Goal: Transaction & Acquisition: Purchase product/service

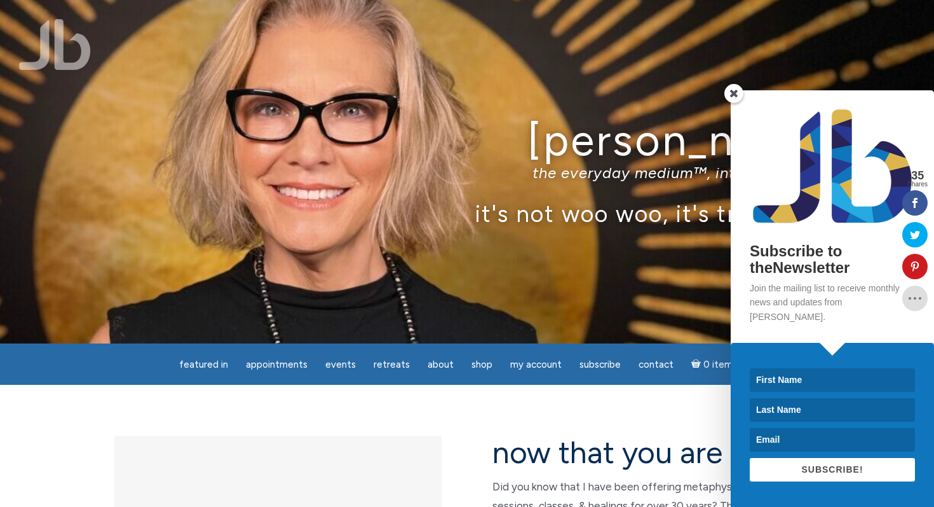
click at [729, 103] on span at bounding box center [733, 93] width 19 height 19
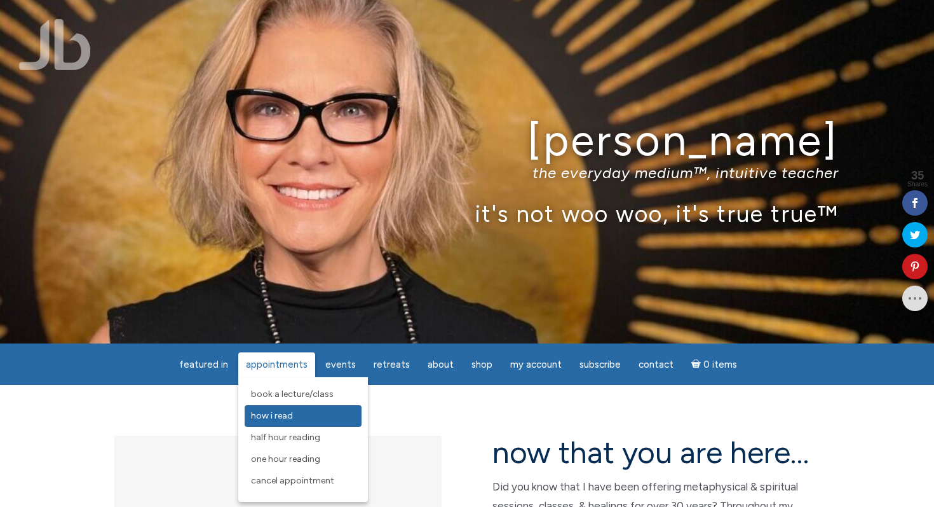
click at [288, 414] on span "How I Read" at bounding box center [272, 415] width 42 height 11
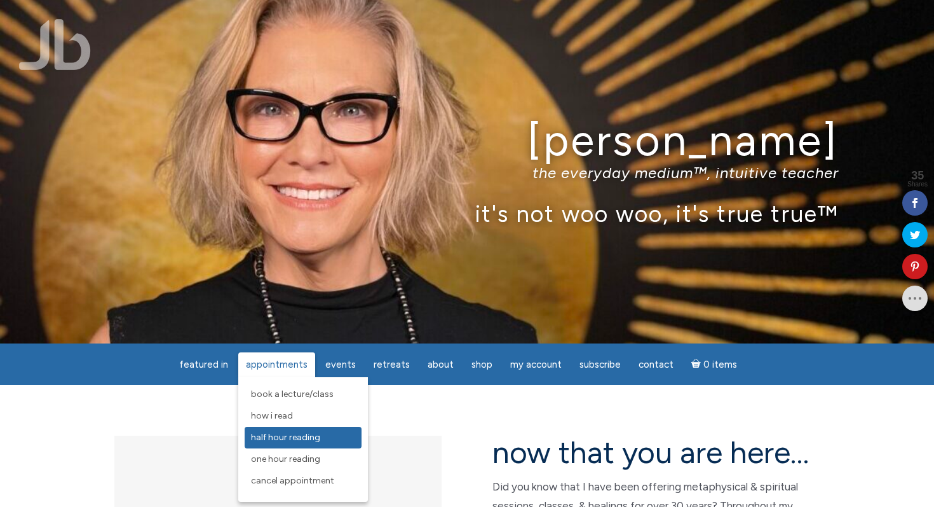
click at [273, 443] on link "Half Hour Reading" at bounding box center [303, 437] width 117 height 22
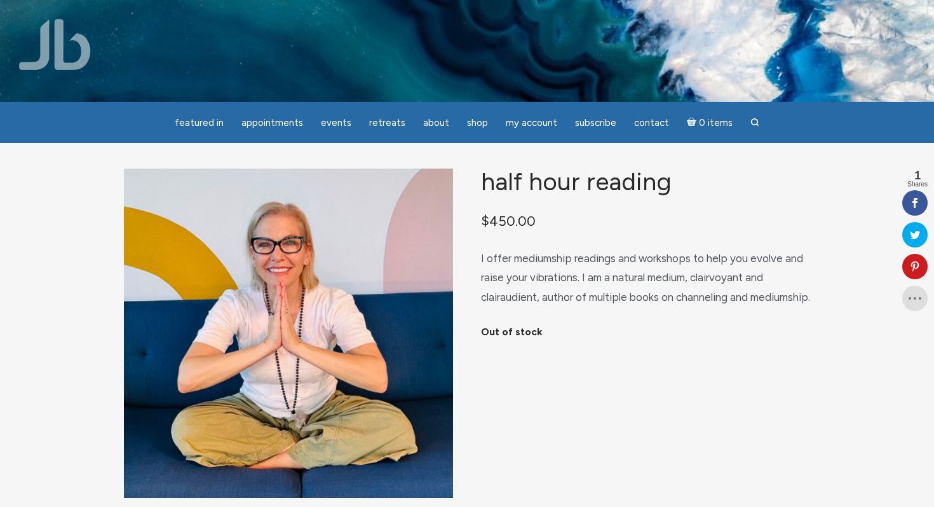
click at [62, 57] on img at bounding box center [55, 44] width 72 height 51
click at [61, 59] on img at bounding box center [55, 44] width 72 height 51
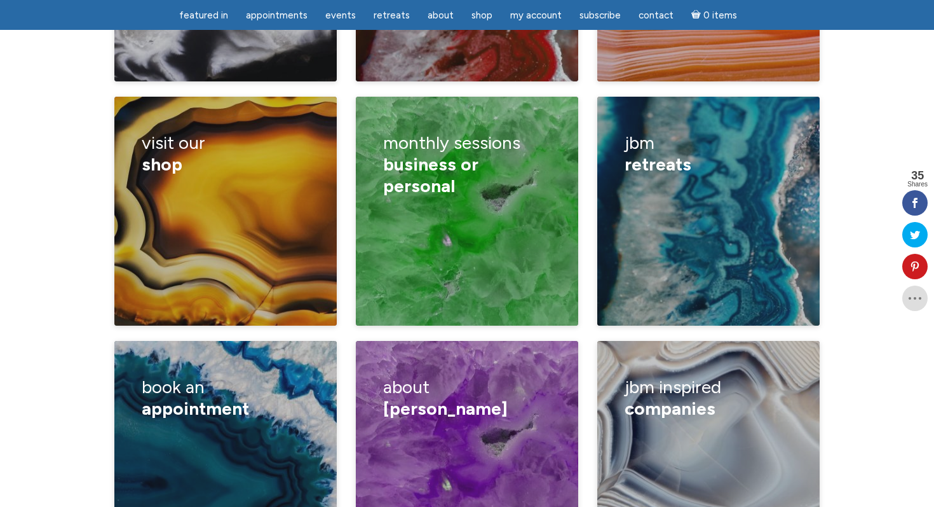
scroll to position [2023, 0]
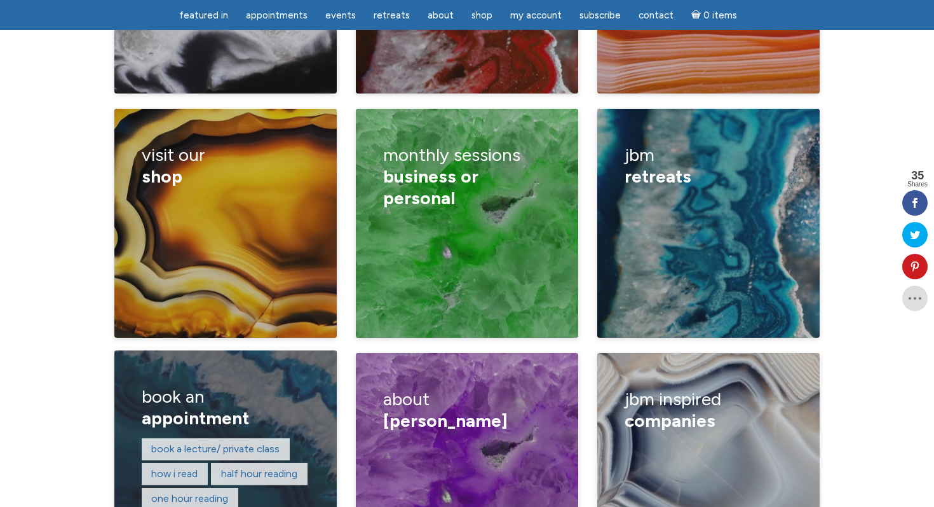
click at [193, 407] on span "appointment" at bounding box center [195, 418] width 107 height 22
click at [250, 377] on h3 "book an appointment" at bounding box center [226, 407] width 168 height 60
click at [175, 492] on link "One hour reading" at bounding box center [189, 498] width 77 height 12
